Goal: Information Seeking & Learning: Learn about a topic

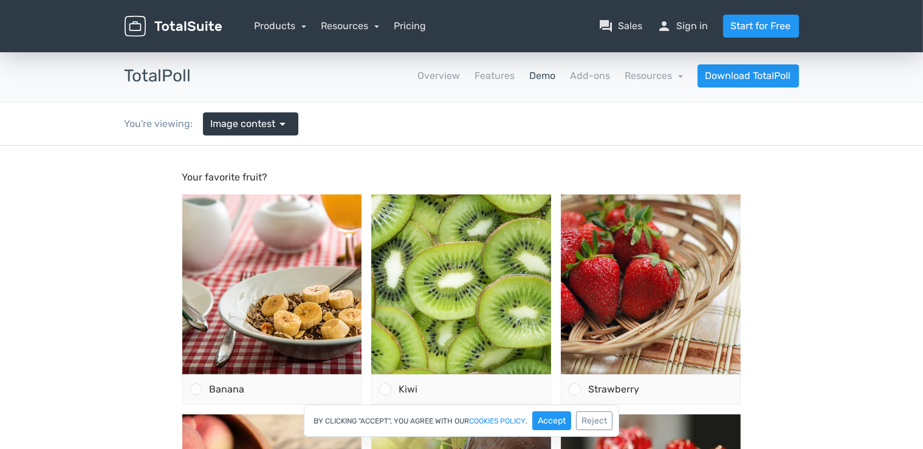
click at [254, 246] on img at bounding box center [272, 284] width 180 height 180
click at [897, 170] on icon at bounding box center [898, 169] width 9 height 9
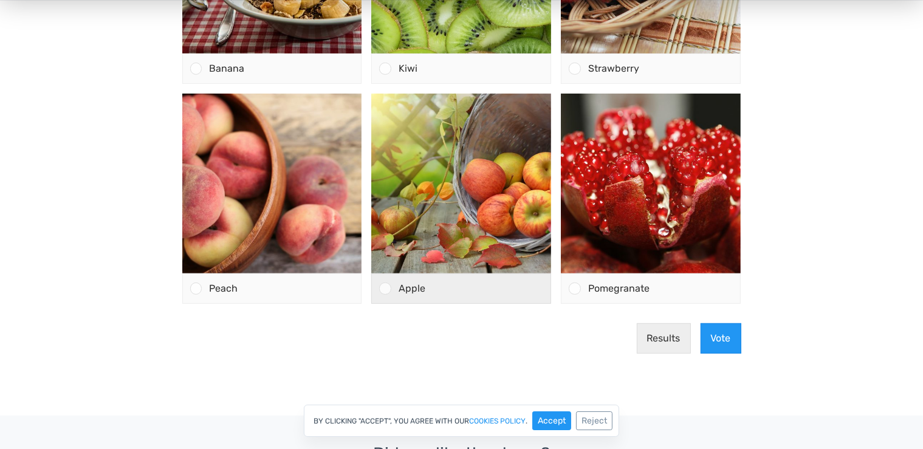
scroll to position [385, 0]
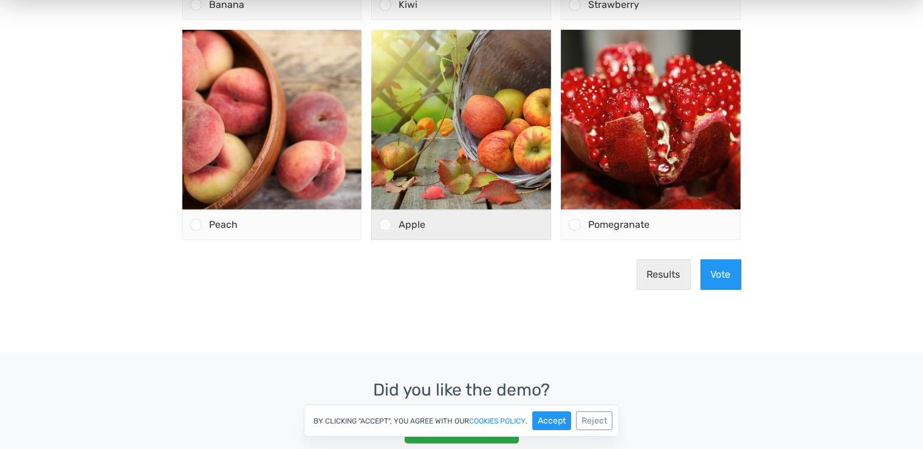
click at [389, 230] on div at bounding box center [381, 225] width 19 height 29
click at [385, 225] on input "Apple" at bounding box center [385, 225] width 0 height 0
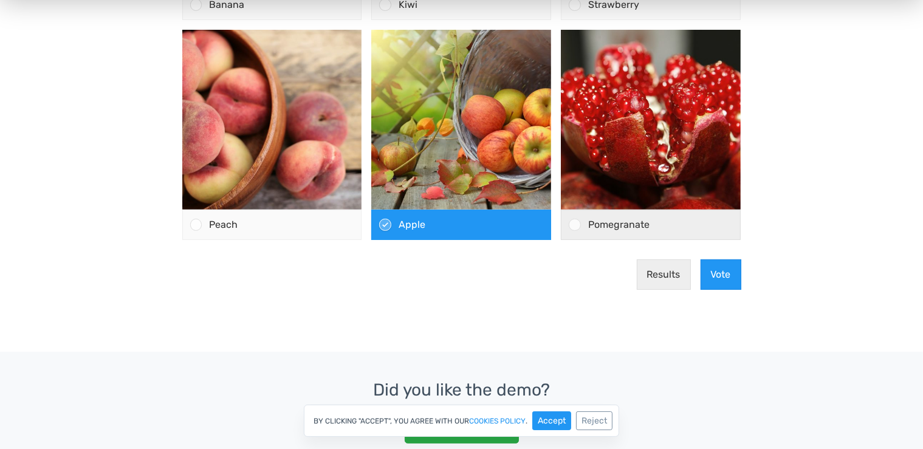
click at [628, 220] on span "Pomegranate" at bounding box center [618, 225] width 61 height 12
click at [575, 225] on input "Pomegranate" at bounding box center [575, 225] width 0 height 0
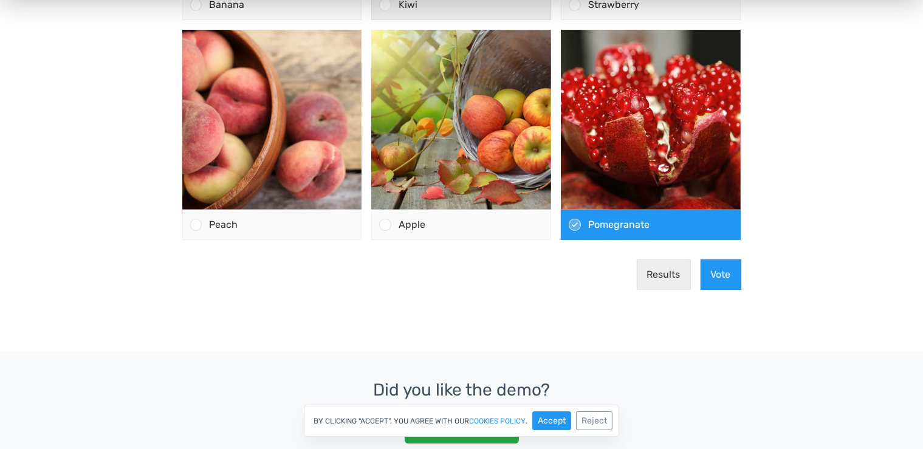
click at [397, 12] on div "Kiwi" at bounding box center [471, 5] width 160 height 29
click at [385, 5] on input "Kiwi" at bounding box center [385, 5] width 0 height 0
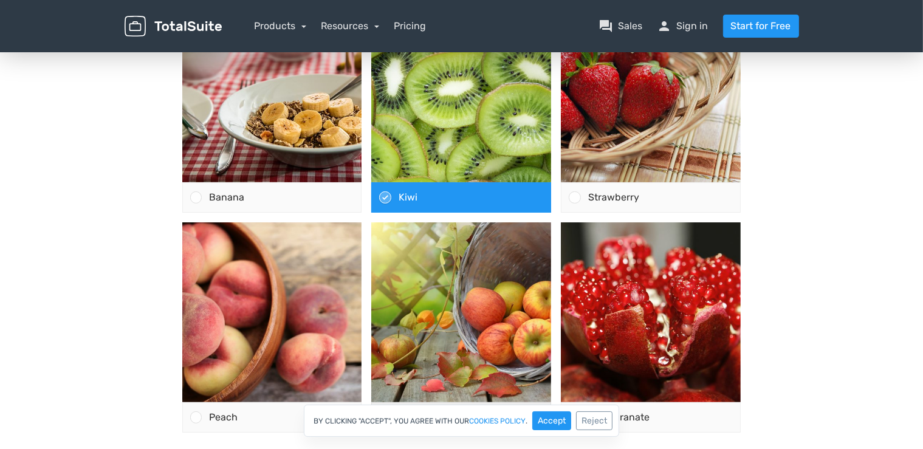
scroll to position [0, 0]
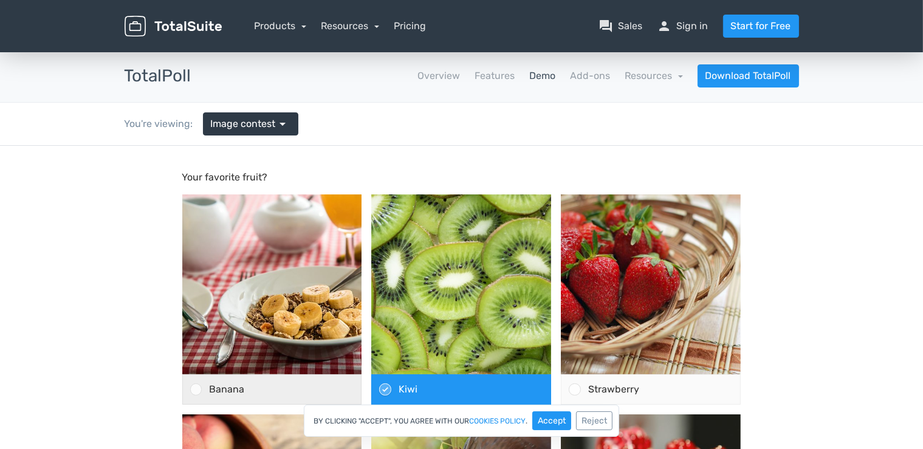
click at [218, 386] on span "Banana" at bounding box center [226, 389] width 35 height 12
click at [196, 389] on input "Banana" at bounding box center [196, 389] width 0 height 0
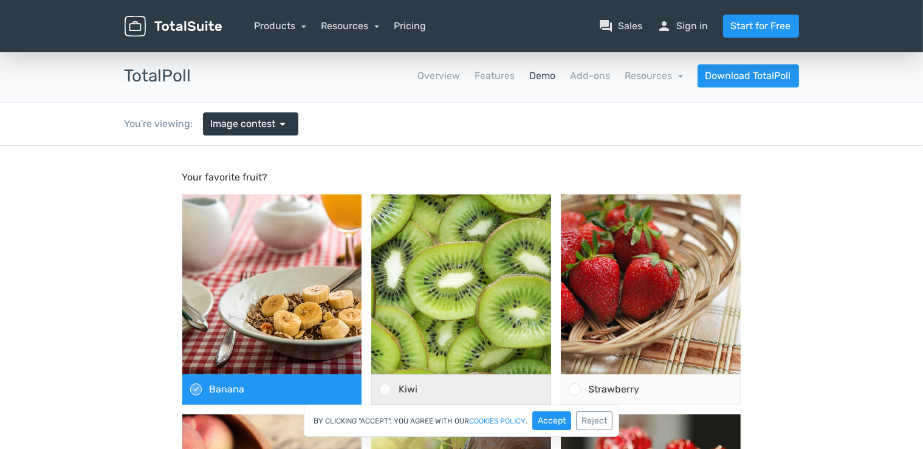
click at [442, 393] on div "Kiwi" at bounding box center [471, 388] width 160 height 29
click at [385, 389] on input "Kiwi" at bounding box center [385, 389] width 0 height 0
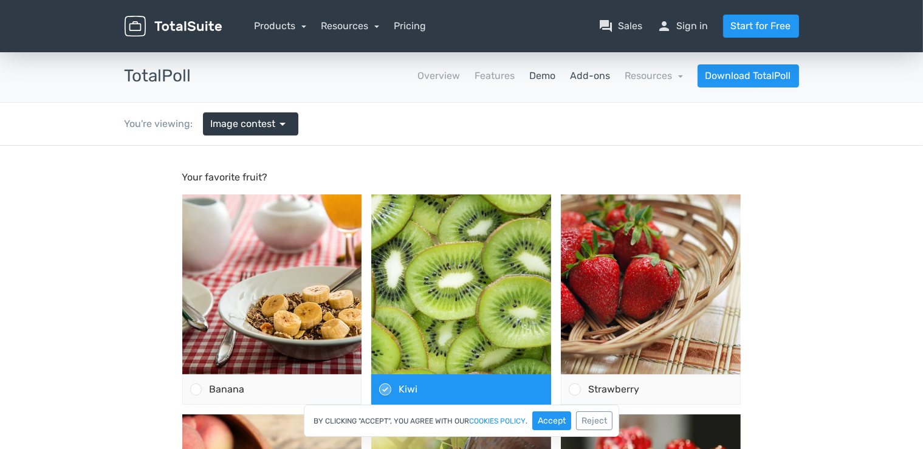
click at [595, 77] on link "Add-ons" at bounding box center [590, 76] width 40 height 15
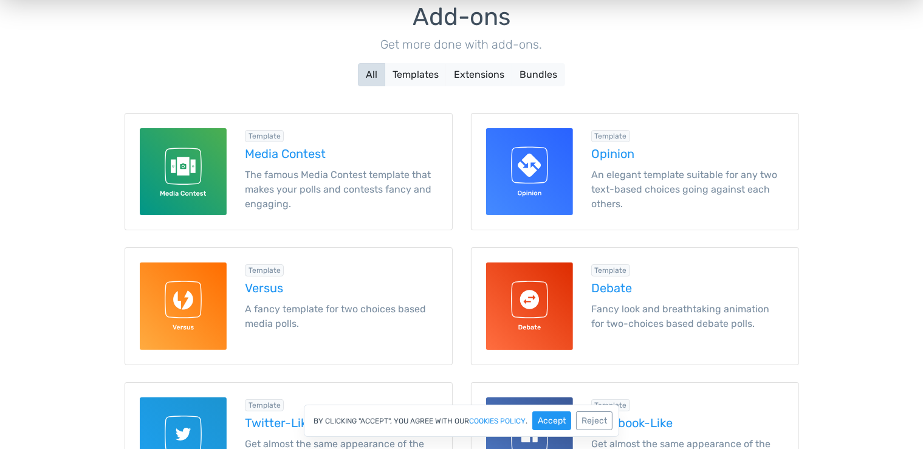
scroll to position [256, 0]
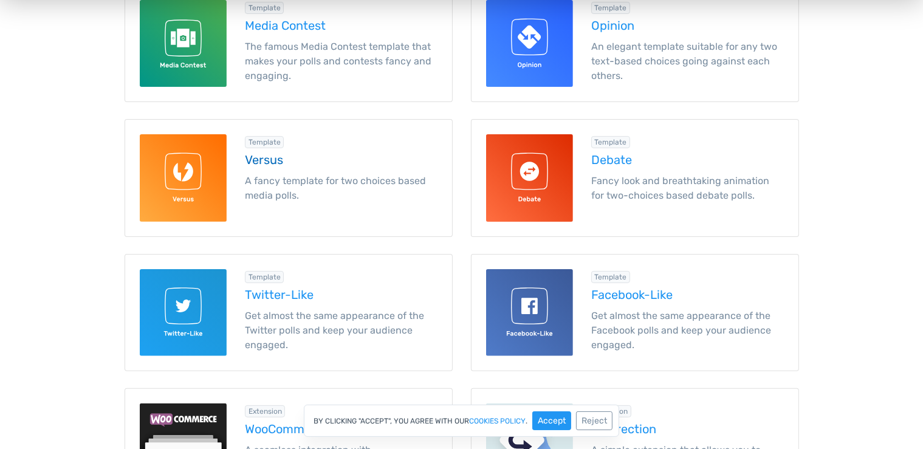
click at [250, 159] on h5 "Versus" at bounding box center [341, 159] width 193 height 13
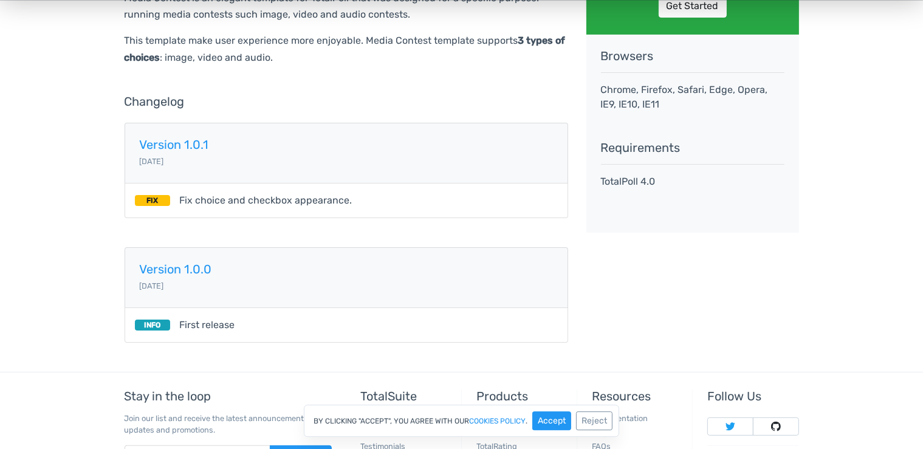
scroll to position [345, 0]
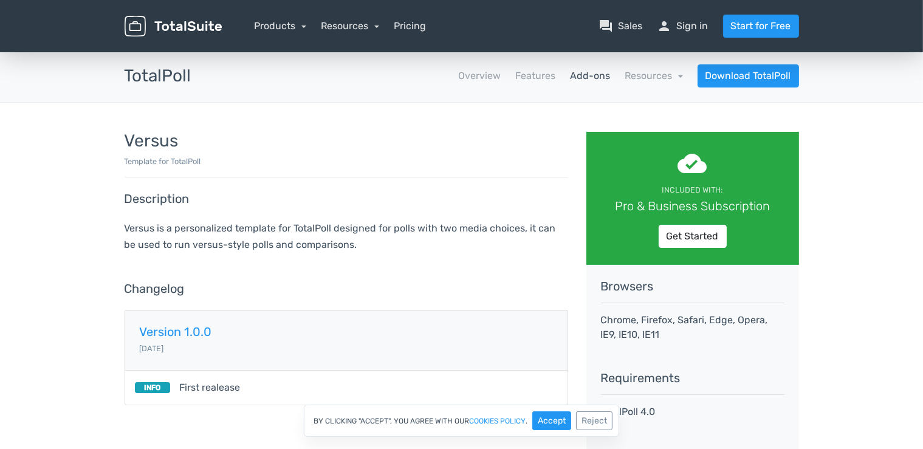
click at [159, 76] on h3 "TotalPoll" at bounding box center [158, 76] width 67 height 19
click at [536, 69] on link "Features" at bounding box center [535, 76] width 40 height 15
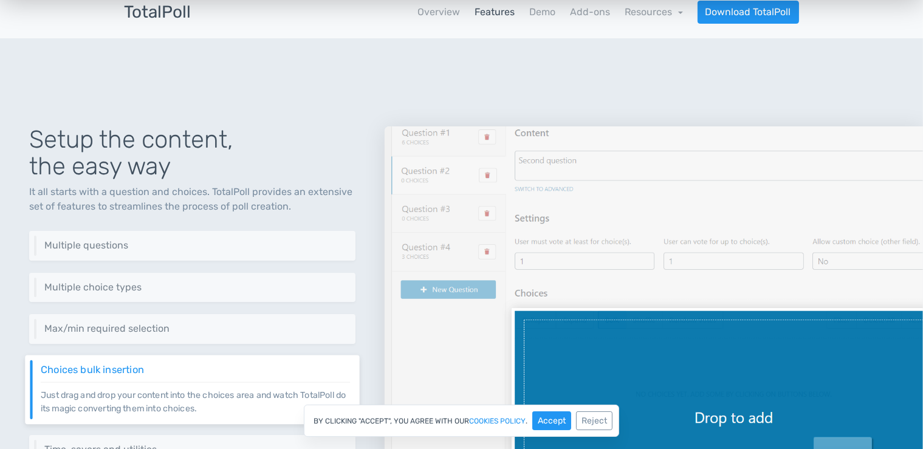
scroll to position [192, 0]
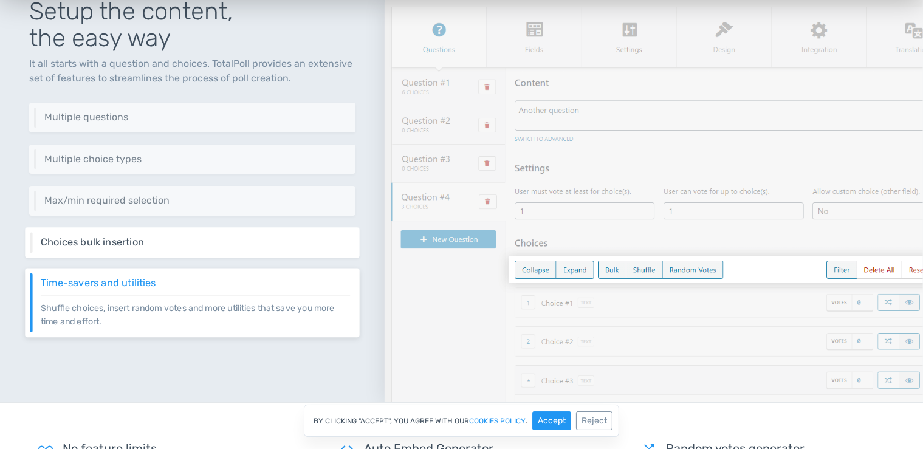
click at [194, 245] on h6 "Choices bulk insertion" at bounding box center [195, 242] width 309 height 11
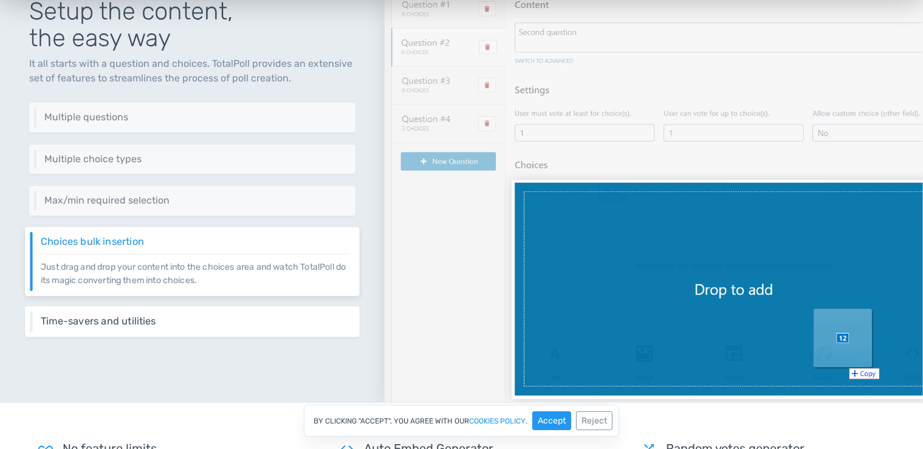
click at [273, 324] on h6 "Time-savers and utilities" at bounding box center [195, 321] width 309 height 11
